Goal: Transaction & Acquisition: Purchase product/service

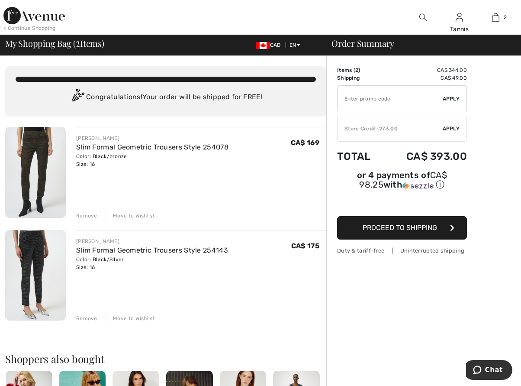
click at [446, 128] on span "Apply" at bounding box center [451, 129] width 17 height 8
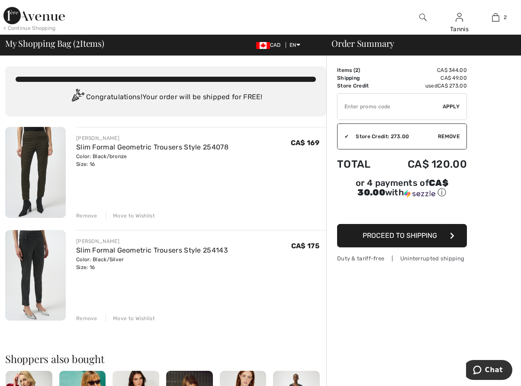
click at [448, 104] on span "Apply" at bounding box center [451, 107] width 17 height 8
click at [429, 237] on span "Proceed to Shipping" at bounding box center [400, 235] width 74 height 8
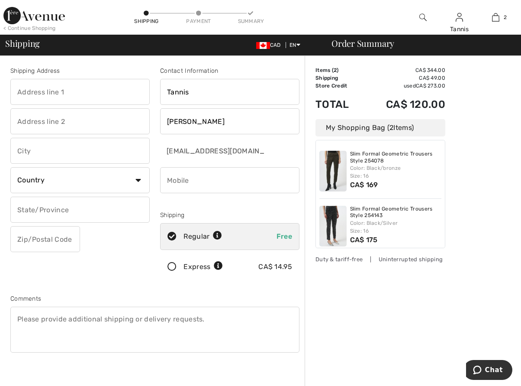
click at [80, 91] on input "text" at bounding box center [79, 92] width 139 height 26
type input "Box 98"
click at [93, 126] on input "text" at bounding box center [79, 121] width 139 height 26
click at [85, 151] on input "text" at bounding box center [79, 151] width 139 height 26
type input "Elkhorn"
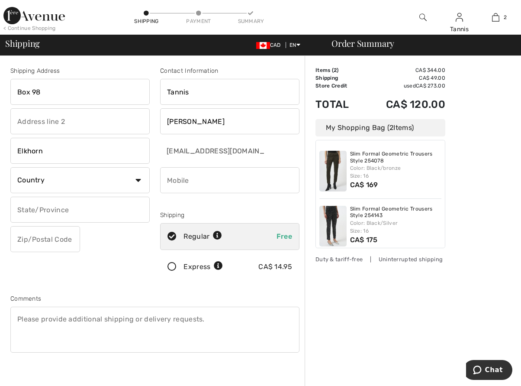
click at [116, 180] on select "Country Canada United States Afghanistan Aland Islands Albania Algeria American…" at bounding box center [79, 180] width 139 height 26
select select "CA"
click at [10, 167] on select "Country Canada United States Afghanistan Aland Islands Albania Algeria American…" at bounding box center [79, 180] width 139 height 26
click at [136, 208] on select "State/Province Alberta British Columbia Manitoba New Brunswick Newfoundland and…" at bounding box center [79, 209] width 139 height 26
select select "MB"
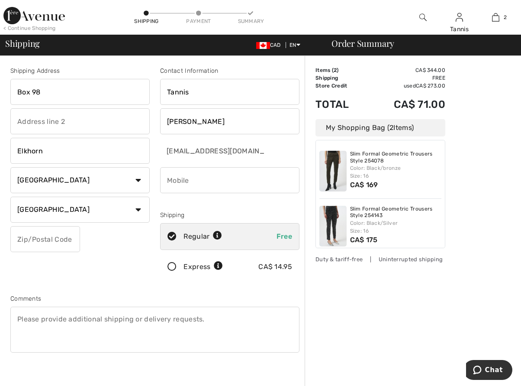
click at [10, 196] on select "State/Province Alberta British Columbia Manitoba New Brunswick Newfoundland and…" at bounding box center [79, 209] width 139 height 26
click at [68, 238] on input "text" at bounding box center [45, 239] width 70 height 26
type input "R0M0N0"
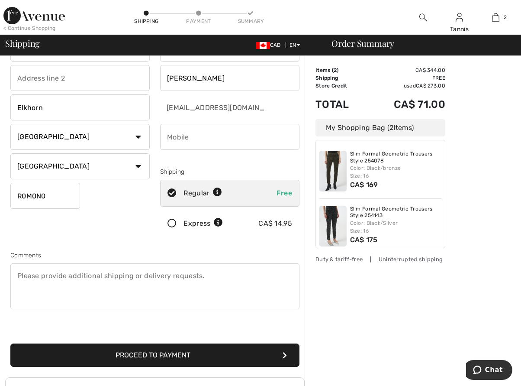
scroll to position [130, 0]
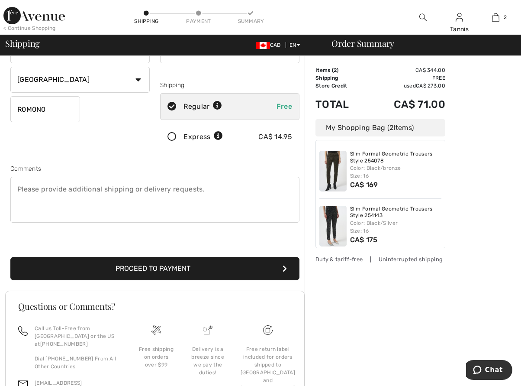
click at [258, 266] on button "Proceed to Payment" at bounding box center [154, 268] width 289 height 23
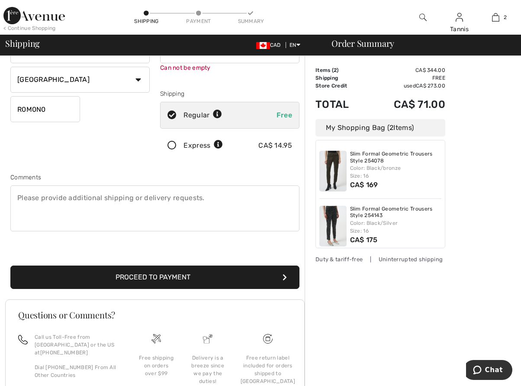
scroll to position [98, 0]
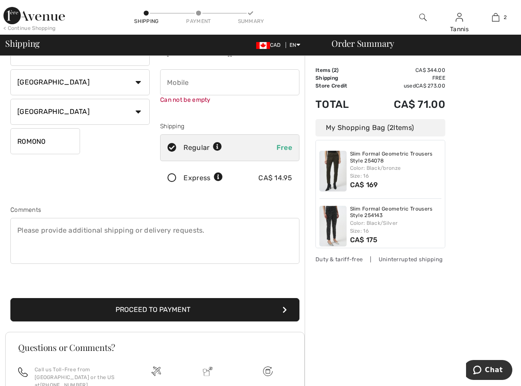
click at [265, 309] on button "Proceed to Payment" at bounding box center [154, 309] width 289 height 23
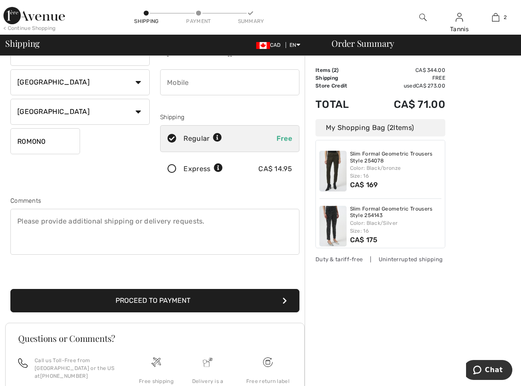
click at [241, 81] on input "phone" at bounding box center [229, 82] width 139 height 26
type input "2047487373"
click at [190, 299] on button "Proceed to Payment" at bounding box center [154, 300] width 289 height 23
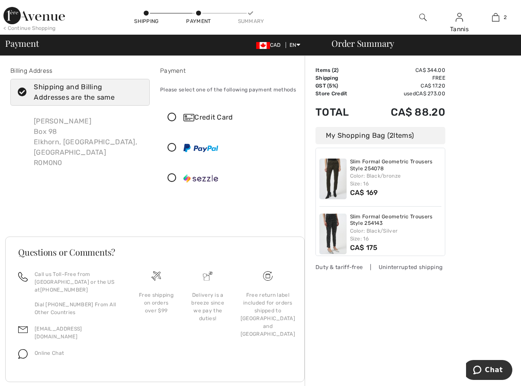
click at [173, 115] on icon at bounding box center [172, 117] width 23 height 9
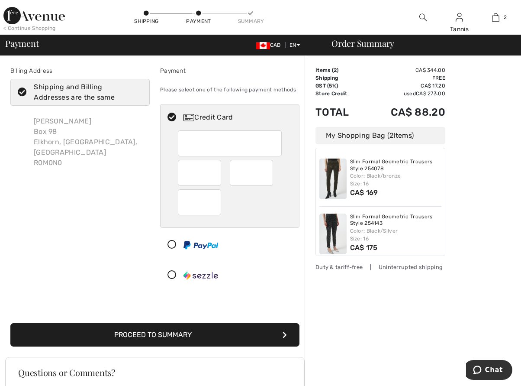
scroll to position [43, 0]
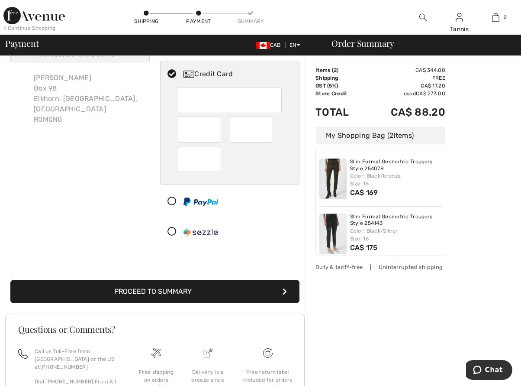
click at [188, 289] on button "Proceed to Summary" at bounding box center [154, 291] width 289 height 23
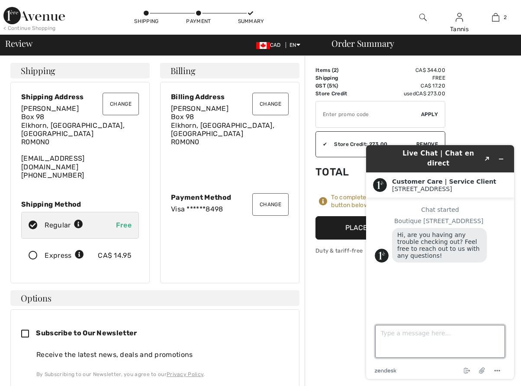
click at [444, 344] on textarea "Type a message here..." at bounding box center [440, 341] width 130 height 33
type textarea "no"
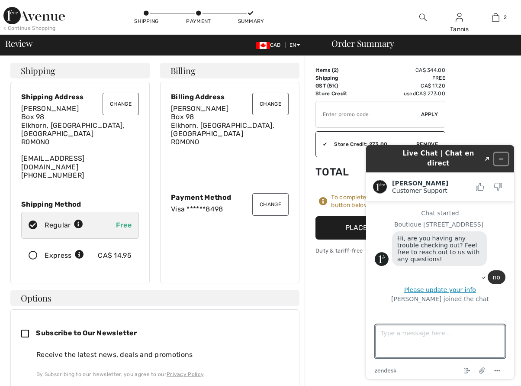
click at [500, 156] on icon "Minimize widget" at bounding box center [501, 159] width 6 height 6
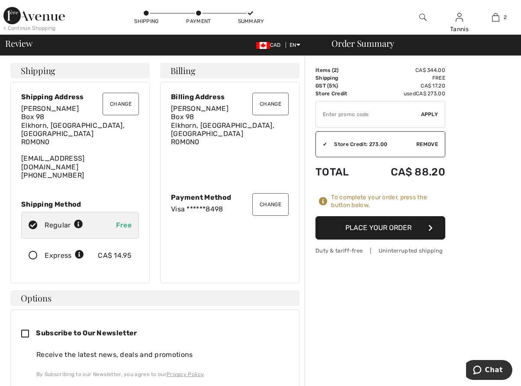
click at [382, 226] on button "Place Your Order" at bounding box center [380, 227] width 130 height 23
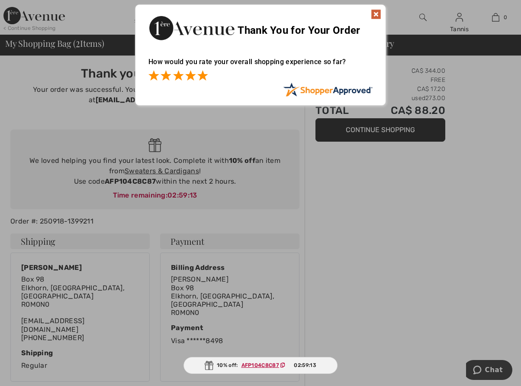
click at [203, 77] on span at bounding box center [202, 75] width 10 height 10
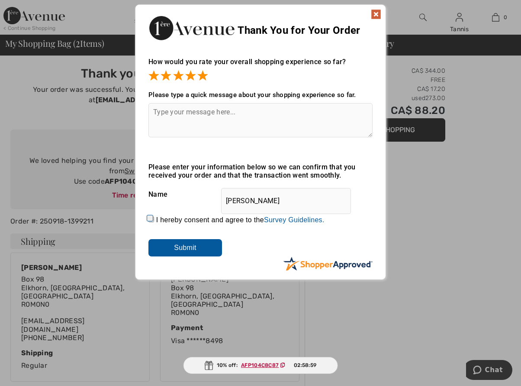
click at [375, 13] on img at bounding box center [376, 14] width 10 height 10
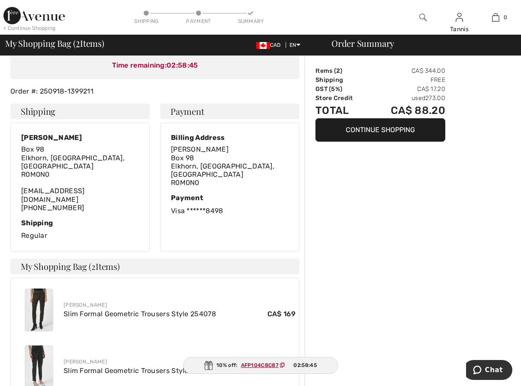
scroll to position [173, 0]
